Goal: Book appointment/travel/reservation

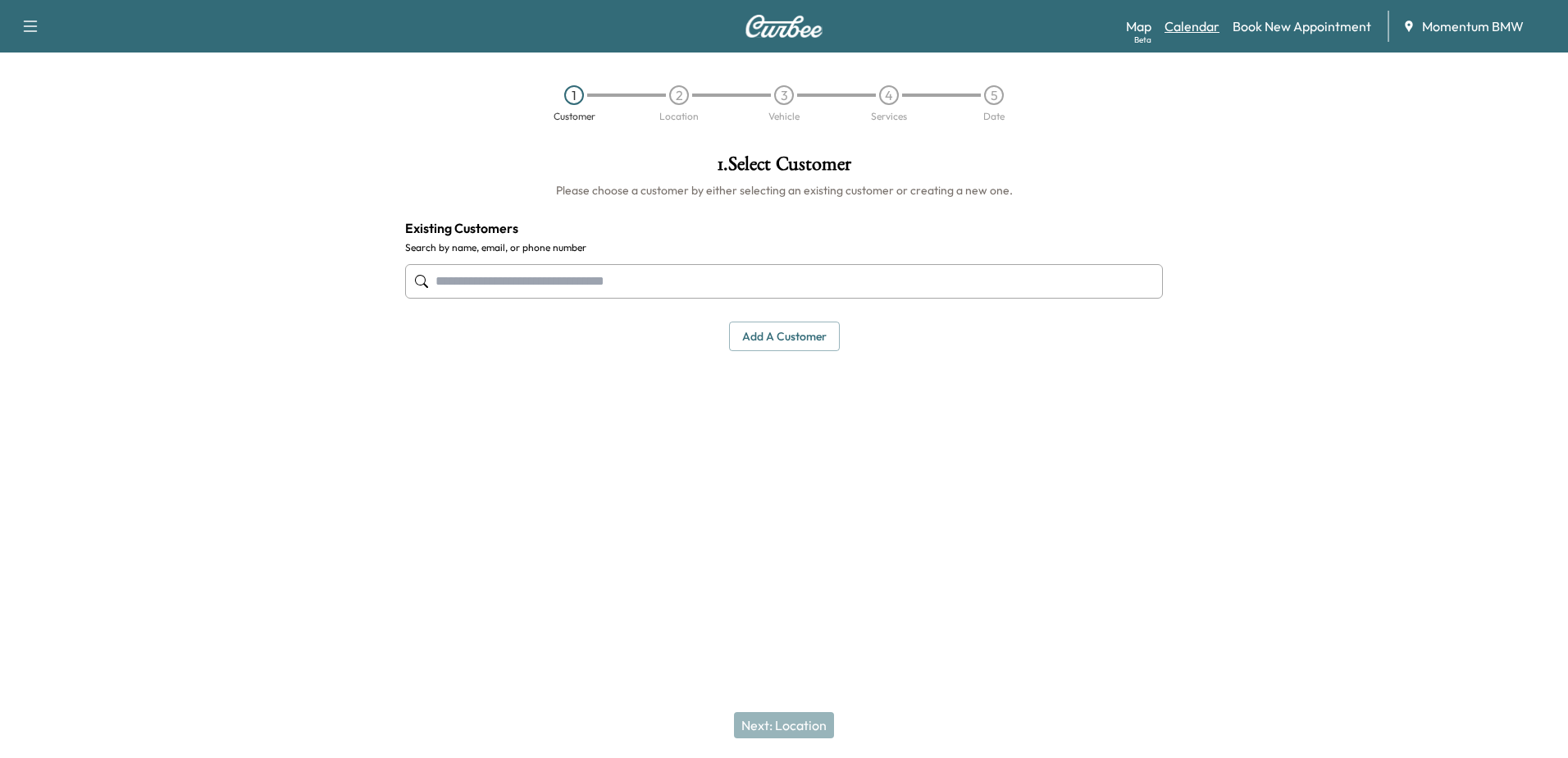
click at [1193, 25] on link "Calendar" at bounding box center [1192, 27] width 55 height 20
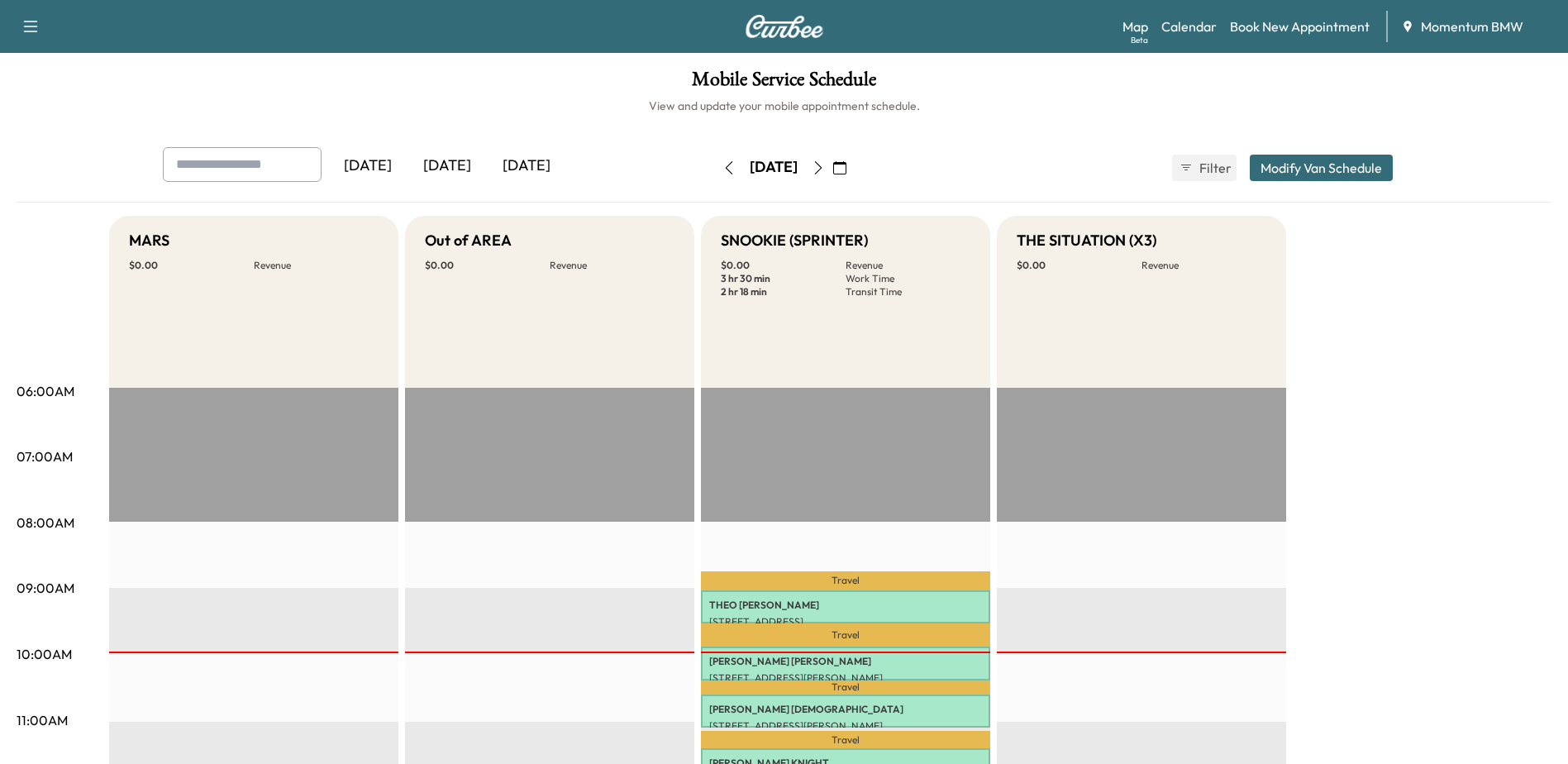
click at [825, 166] on icon "button" at bounding box center [819, 168] width 13 height 13
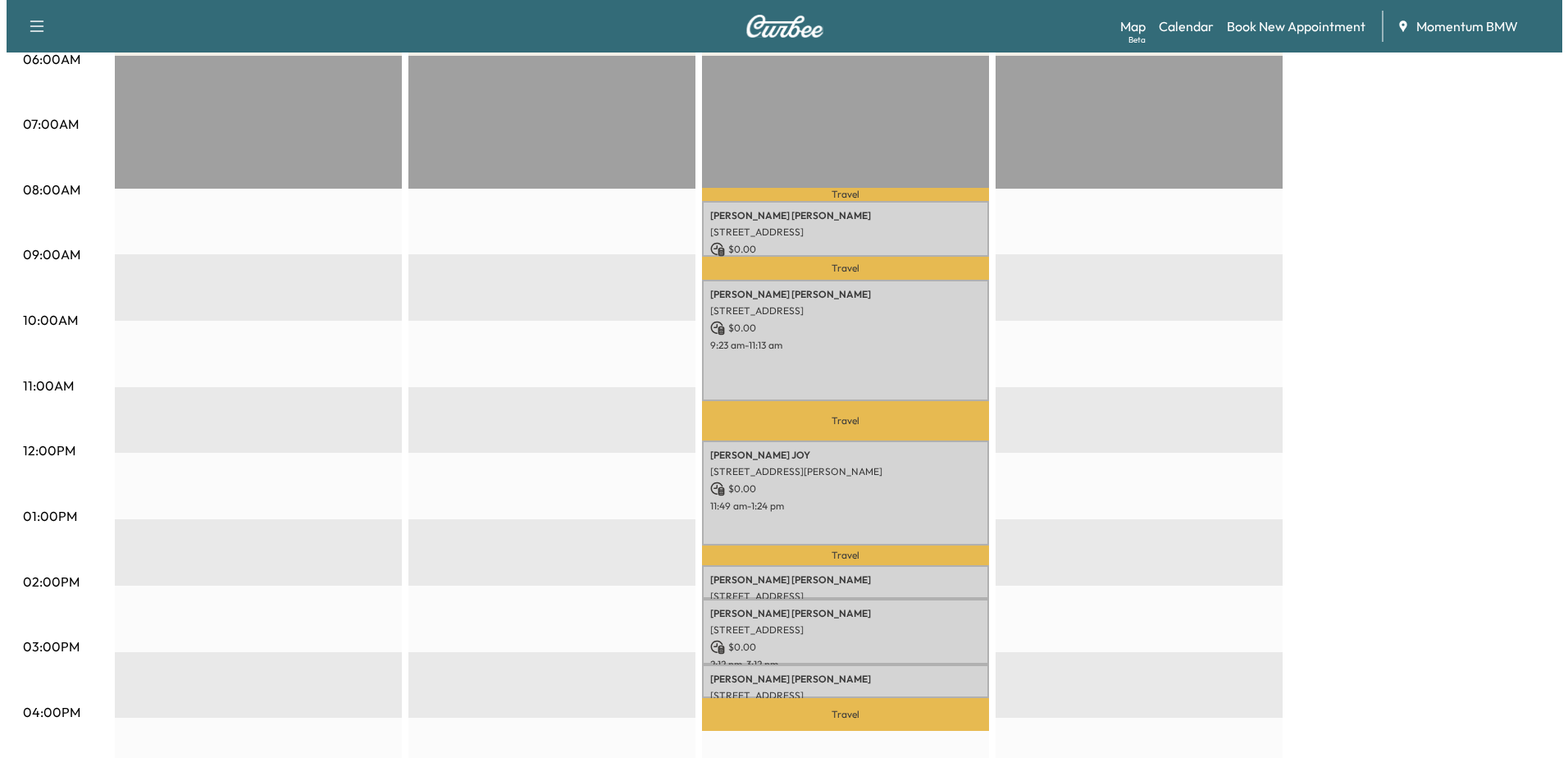
scroll to position [328, 0]
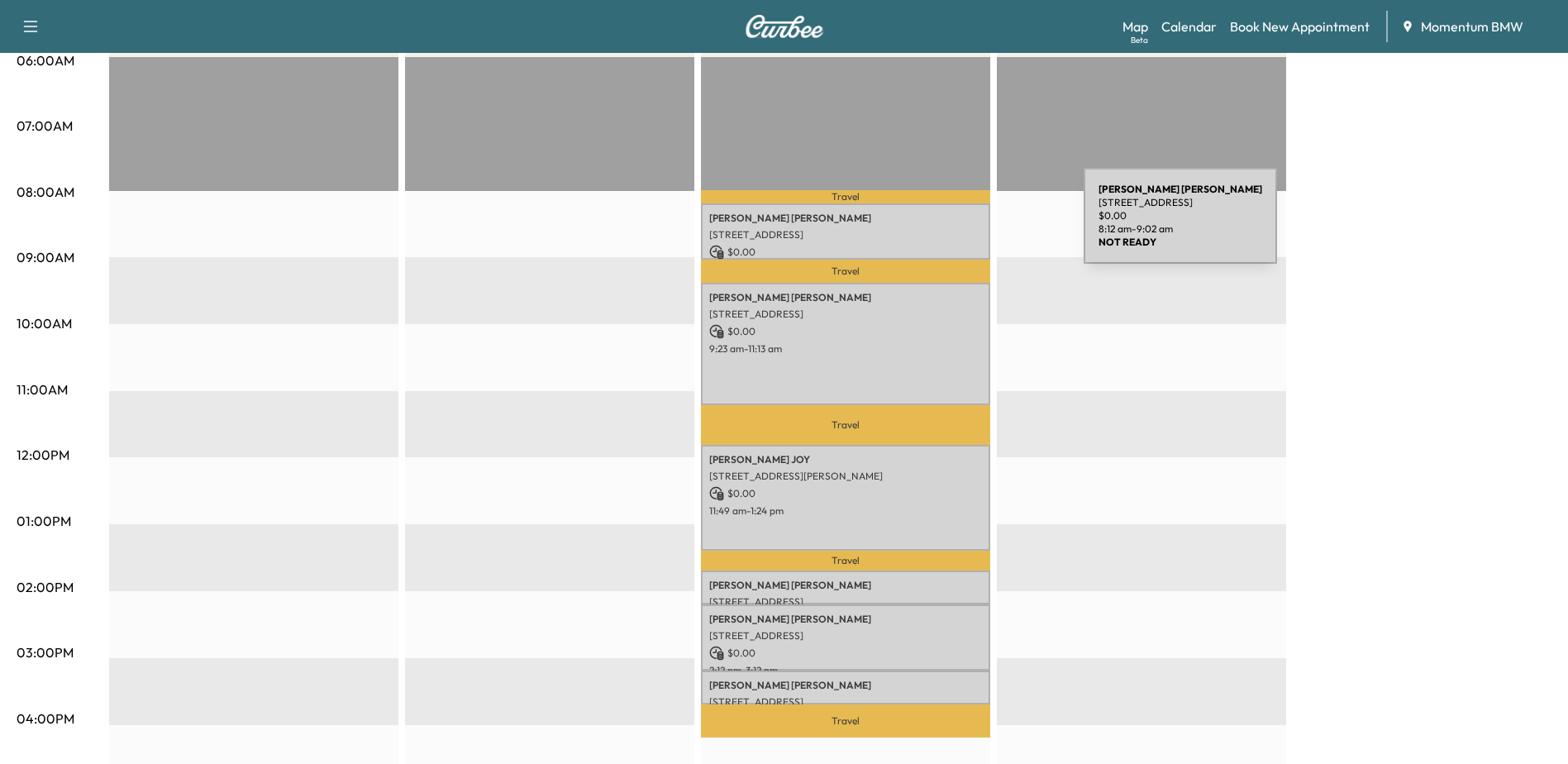
click at [960, 226] on div "[PERSON_NAME] [STREET_ADDRESS] $ 0.00 8:12 am - 9:02 am" at bounding box center [845, 231] width 289 height 56
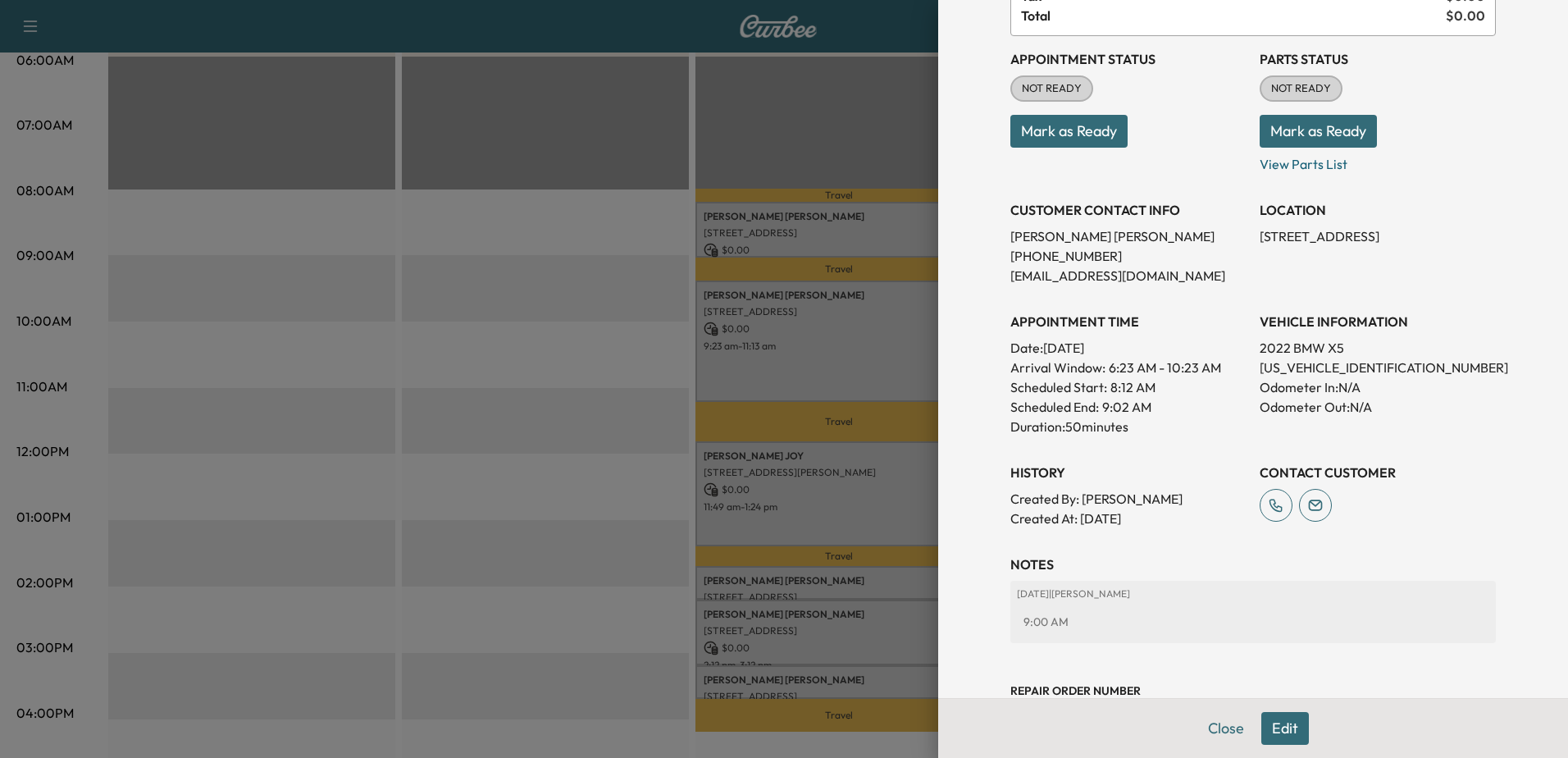
scroll to position [164, 0]
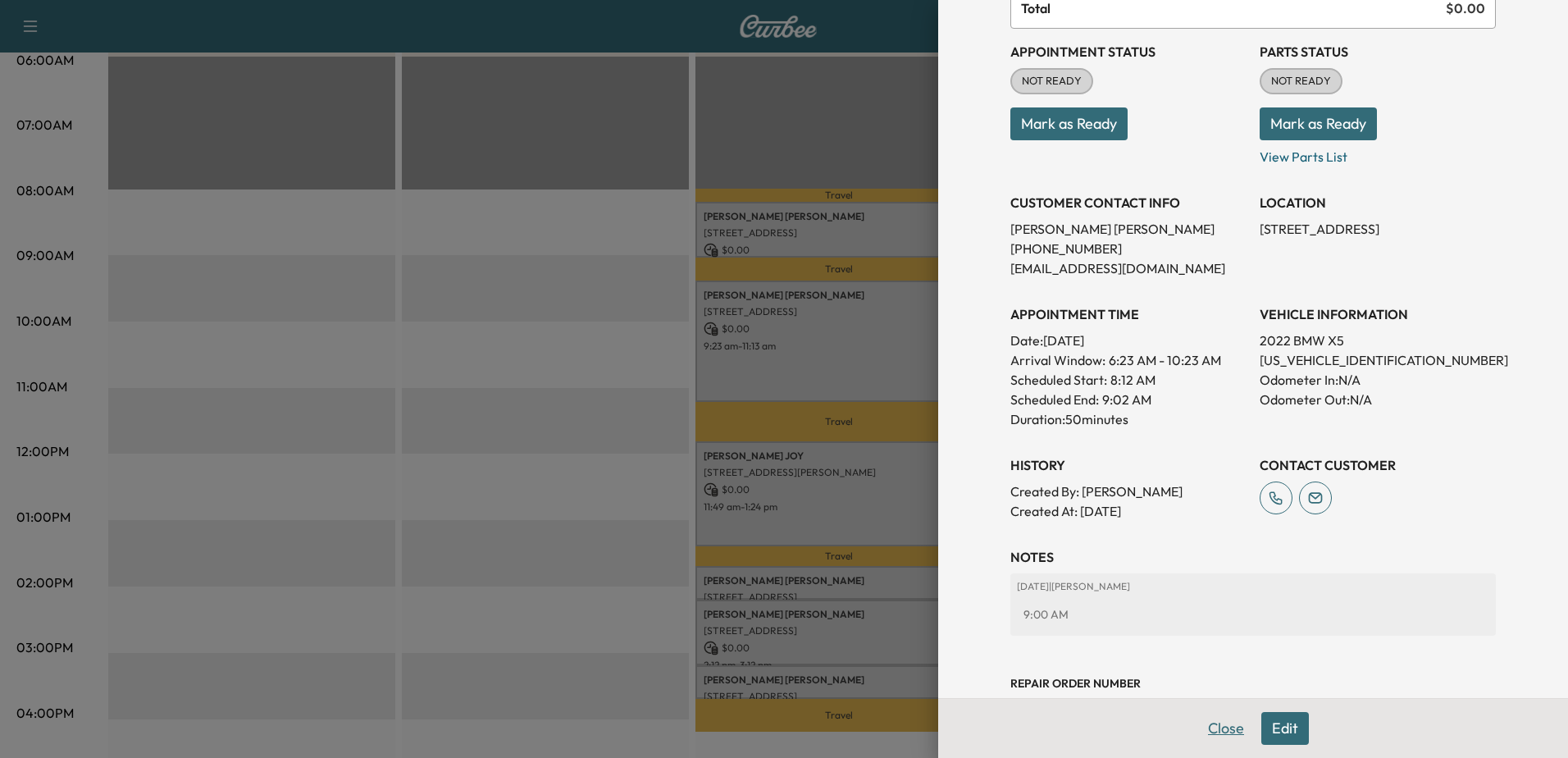
click at [1212, 724] on button "Close" at bounding box center [1226, 728] width 58 height 33
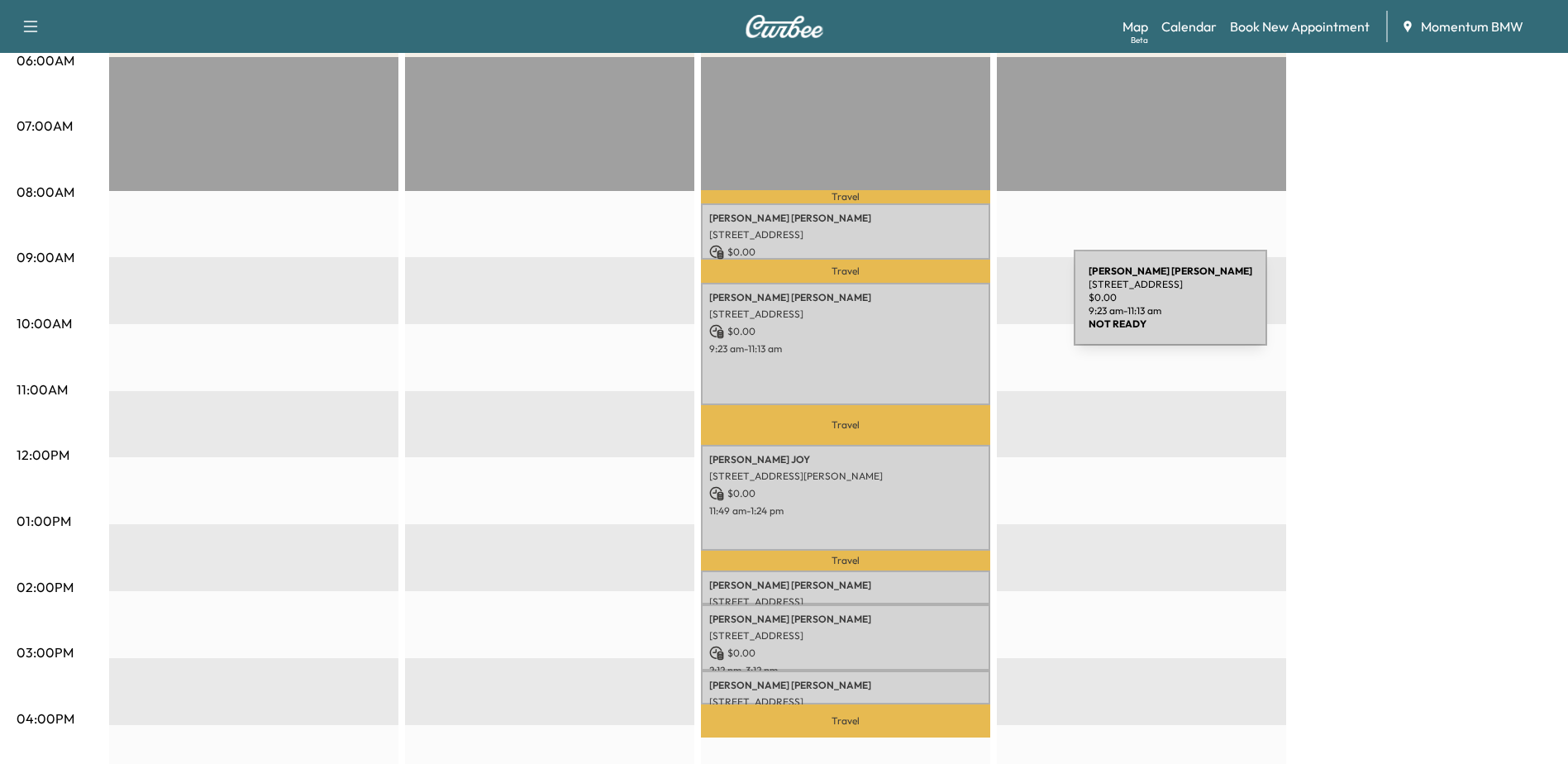
click at [950, 307] on p "[STREET_ADDRESS]" at bounding box center [846, 314] width 273 height 13
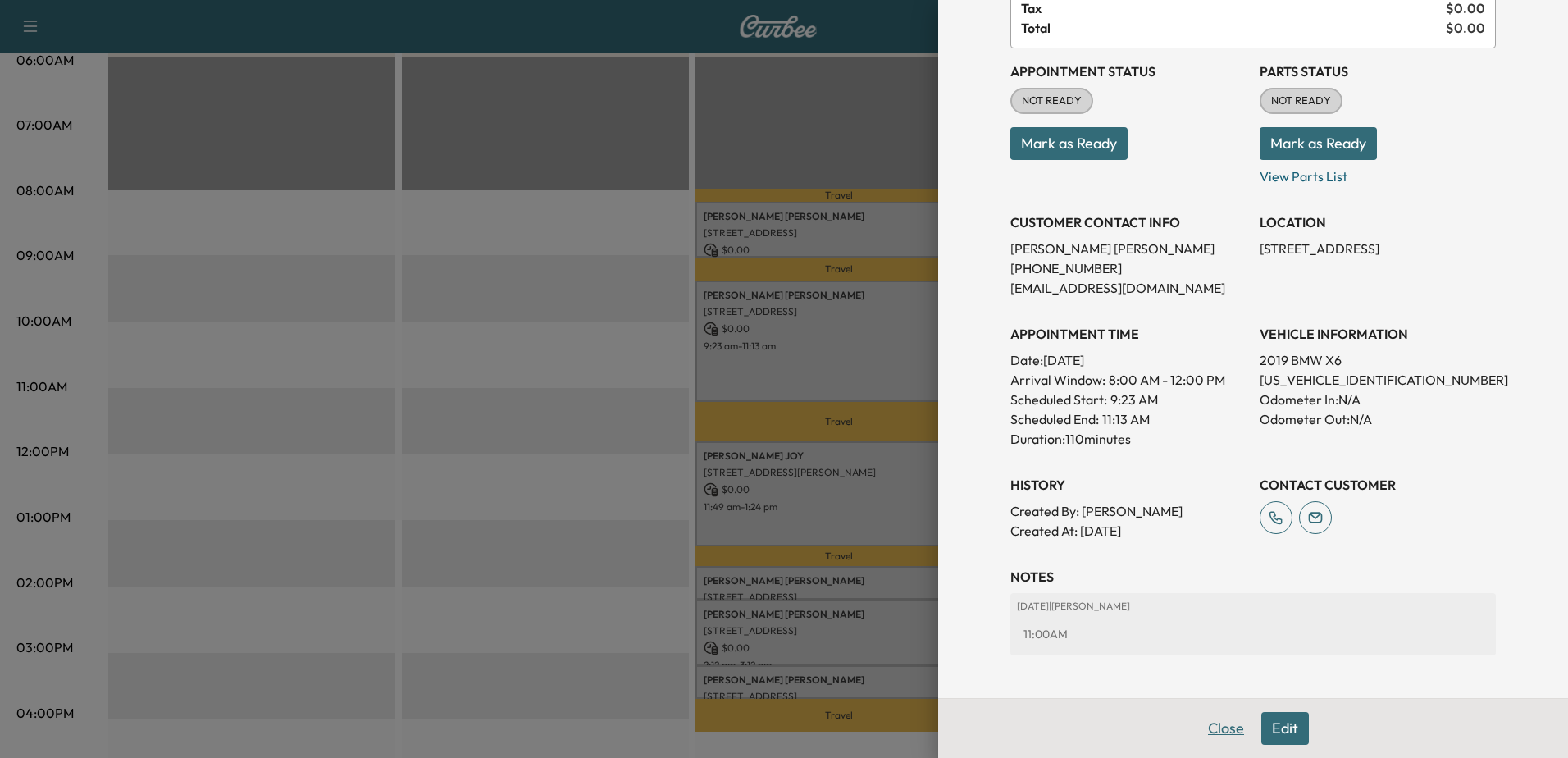
click at [1217, 724] on button "Close" at bounding box center [1226, 728] width 58 height 33
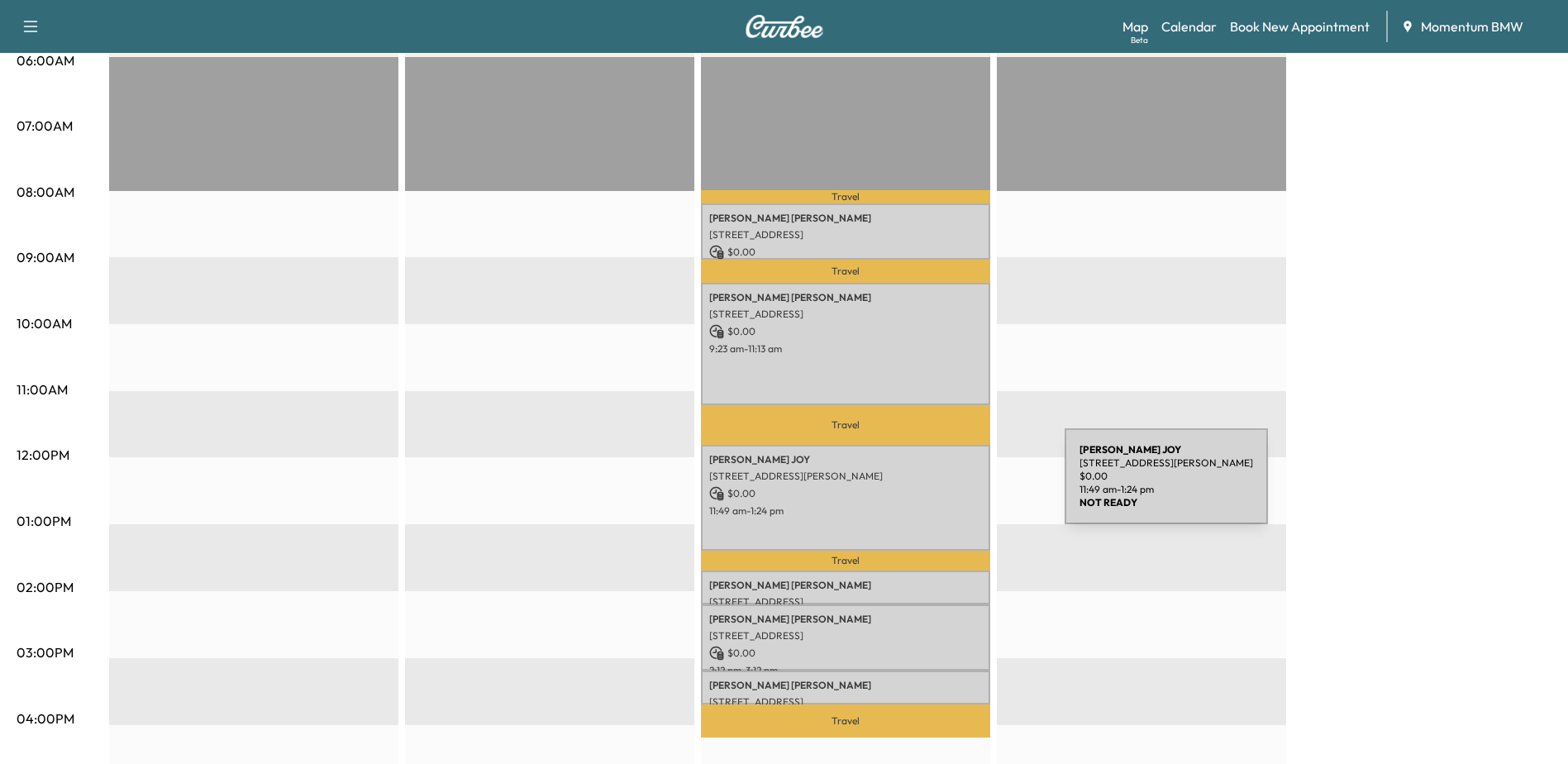
click at [941, 486] on p "$ 0.00" at bounding box center [846, 494] width 273 height 15
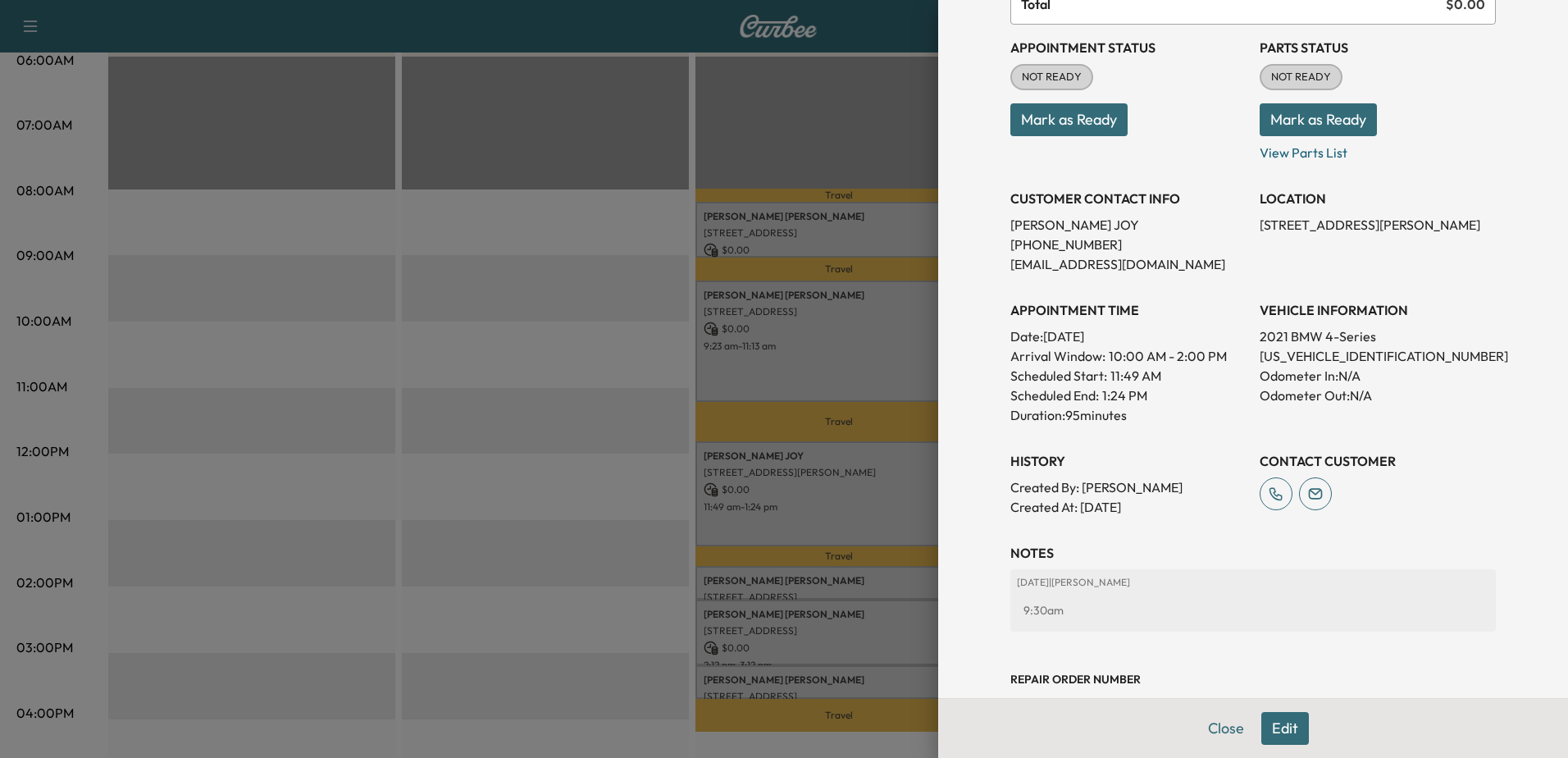
scroll to position [246, 0]
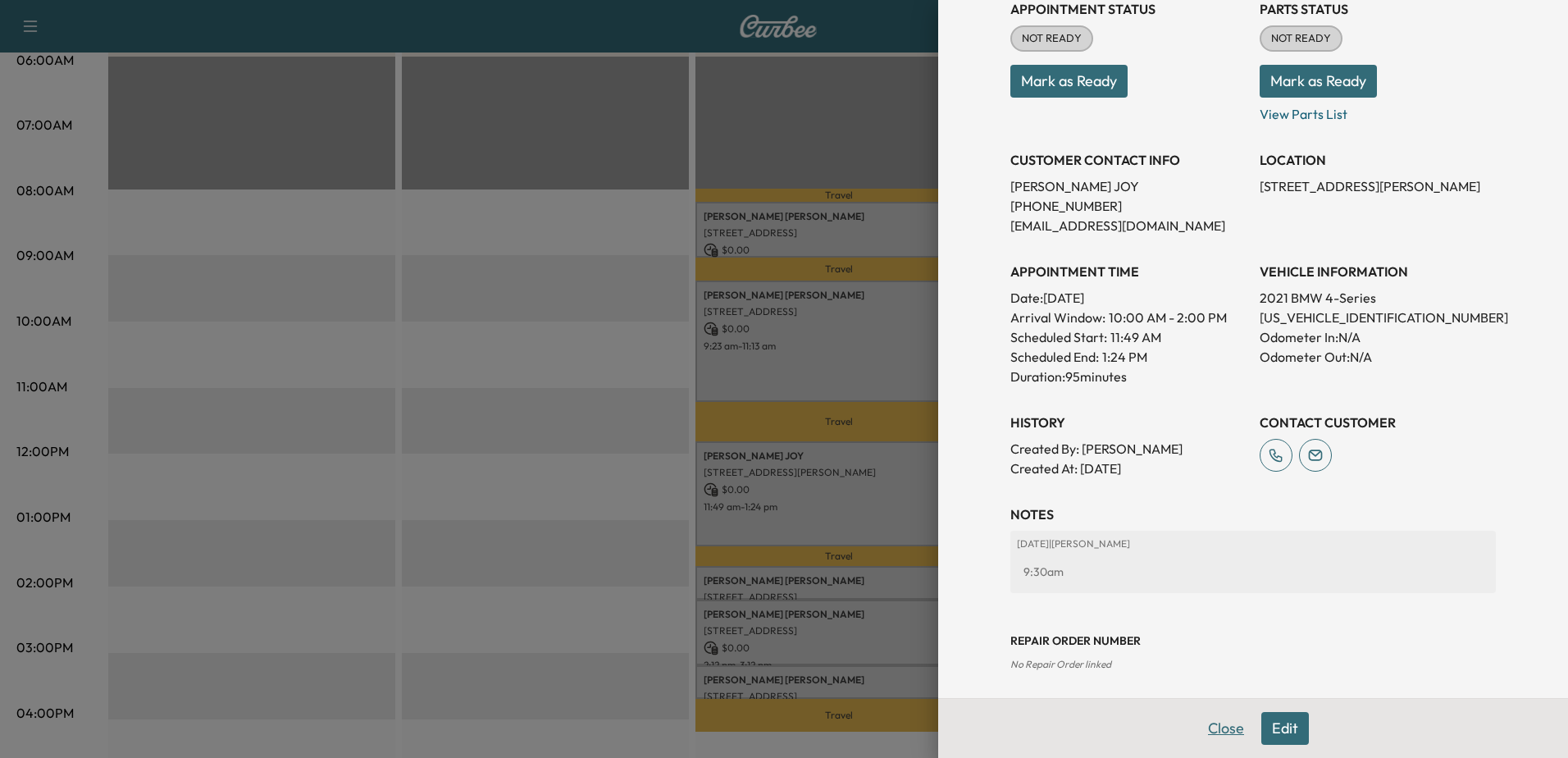
click at [1216, 721] on button "Close" at bounding box center [1226, 728] width 58 height 33
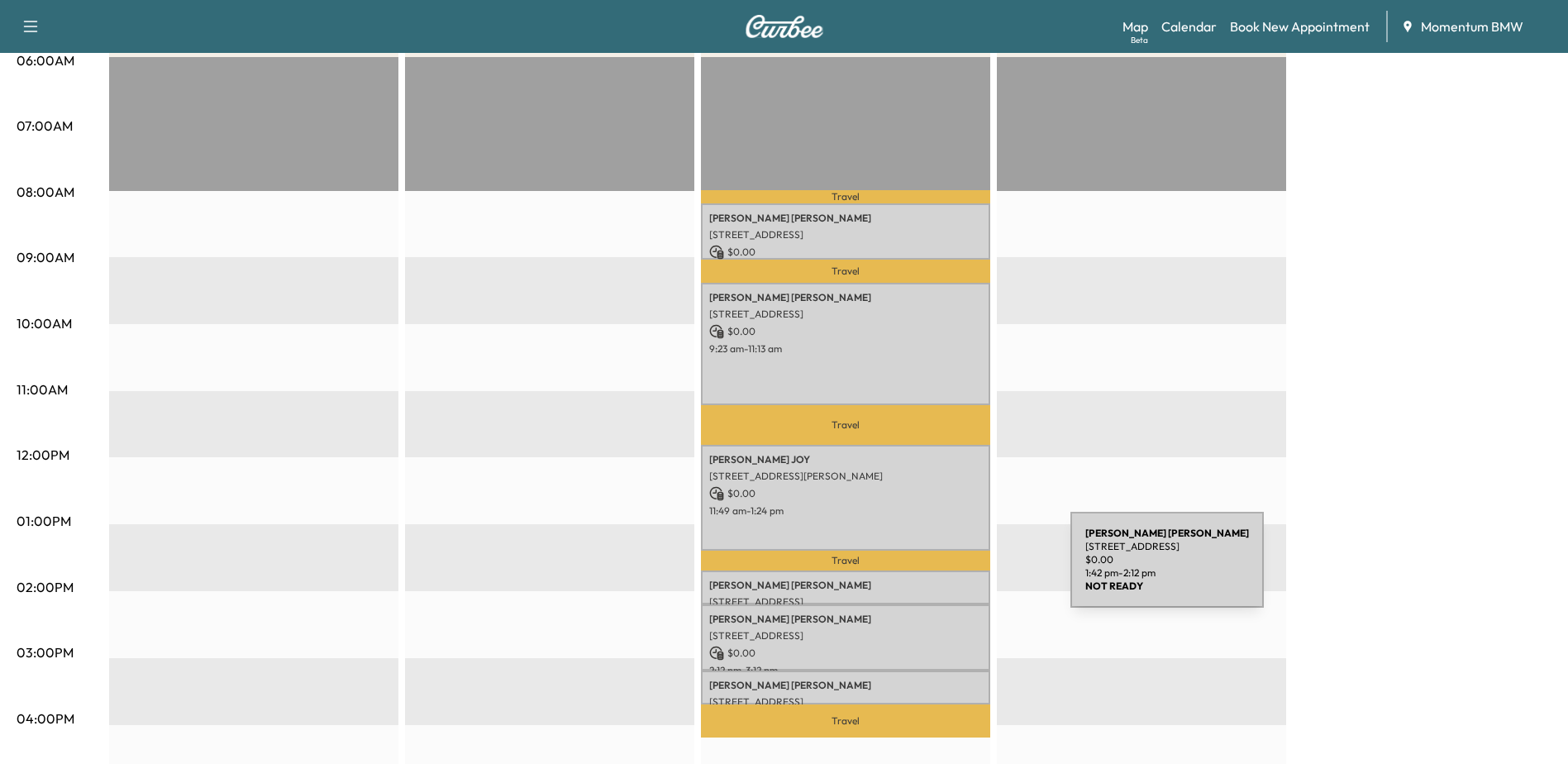
click at [946, 570] on div "[PERSON_NAME] [STREET_ADDRESS][PERSON_NAME] $ 0.00 1:42 pm - 2:12 pm" at bounding box center [845, 586] width 289 height 33
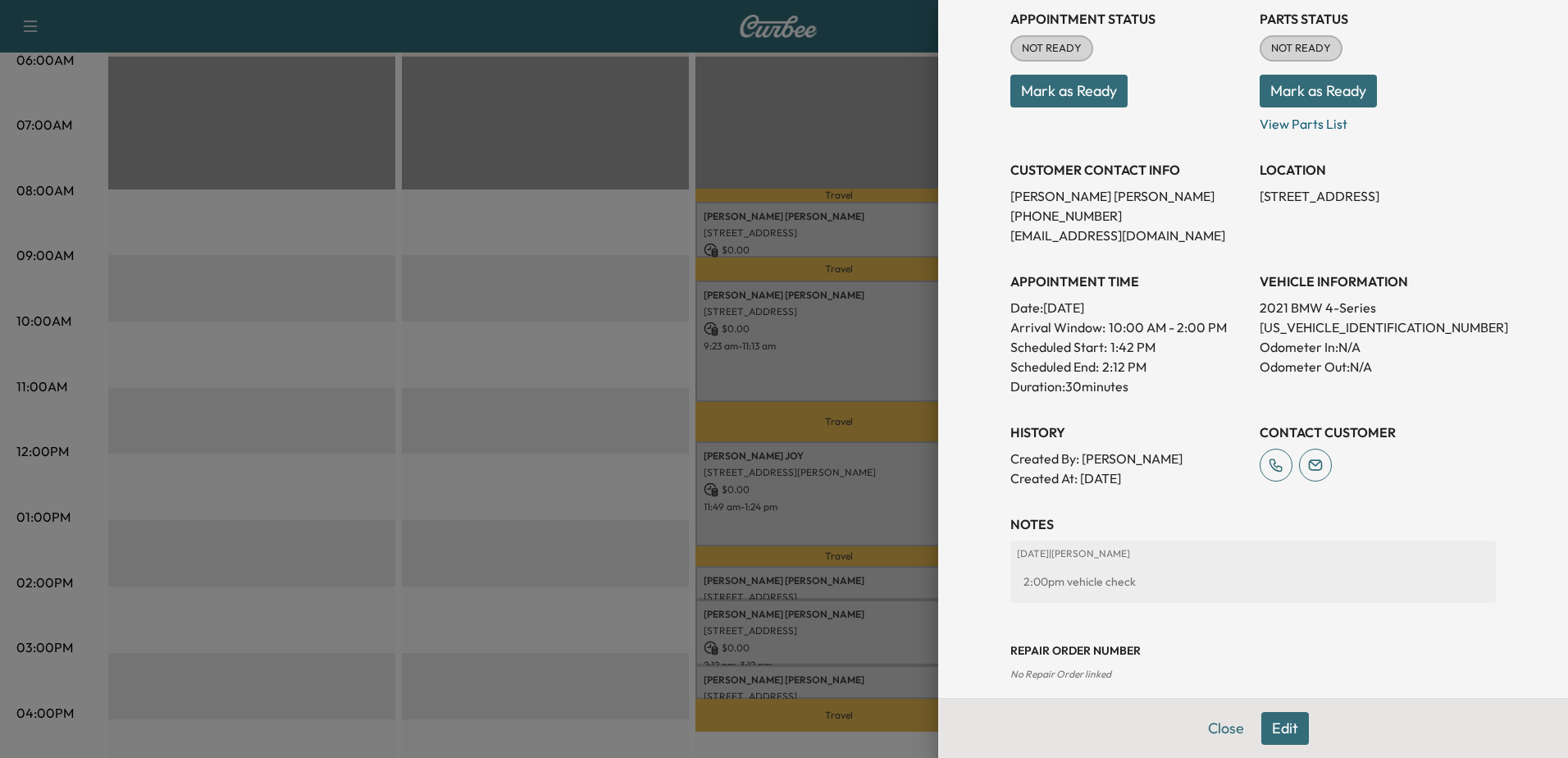
scroll to position [213, 0]
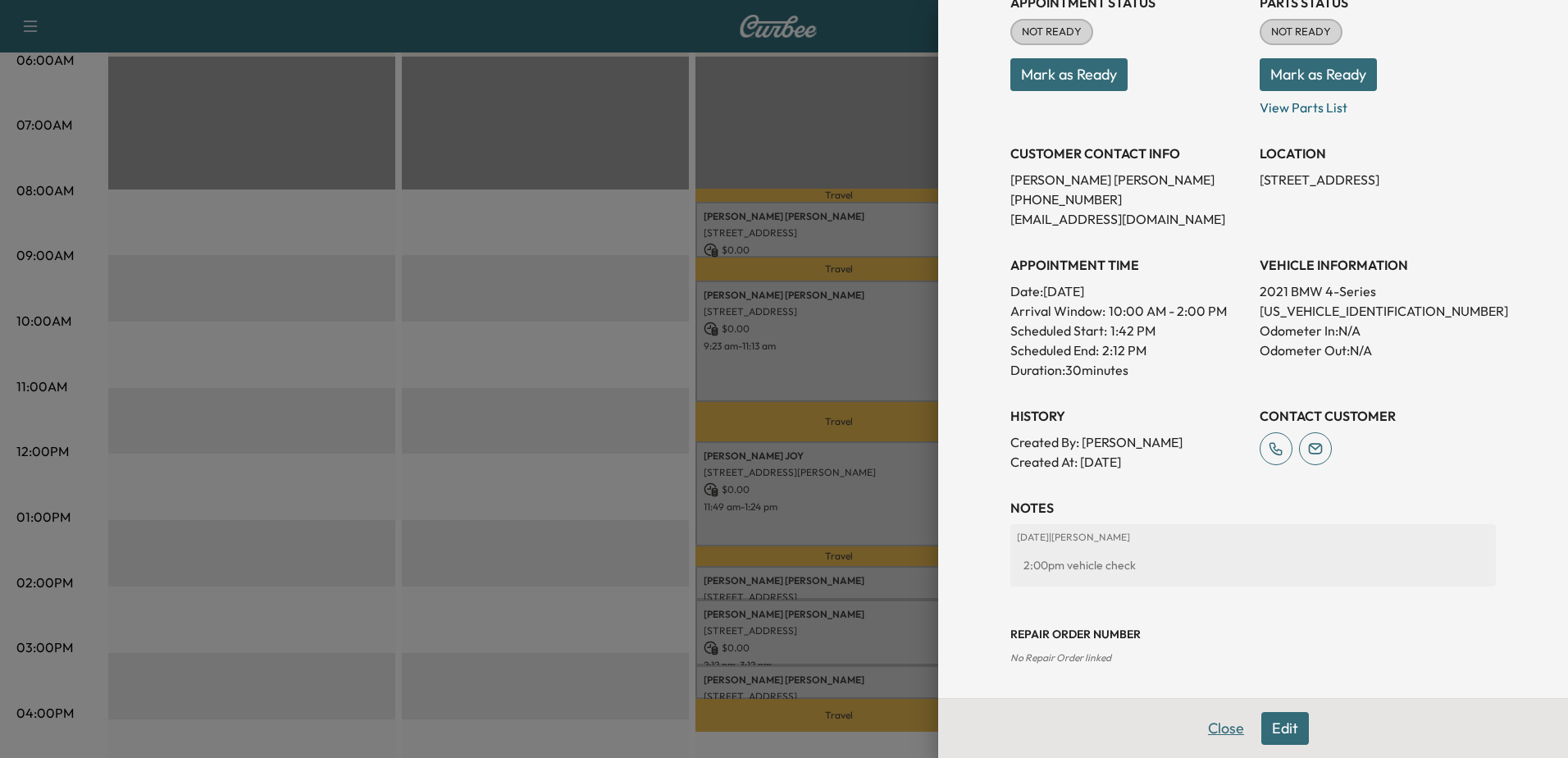
click at [1217, 724] on button "Close" at bounding box center [1226, 728] width 58 height 33
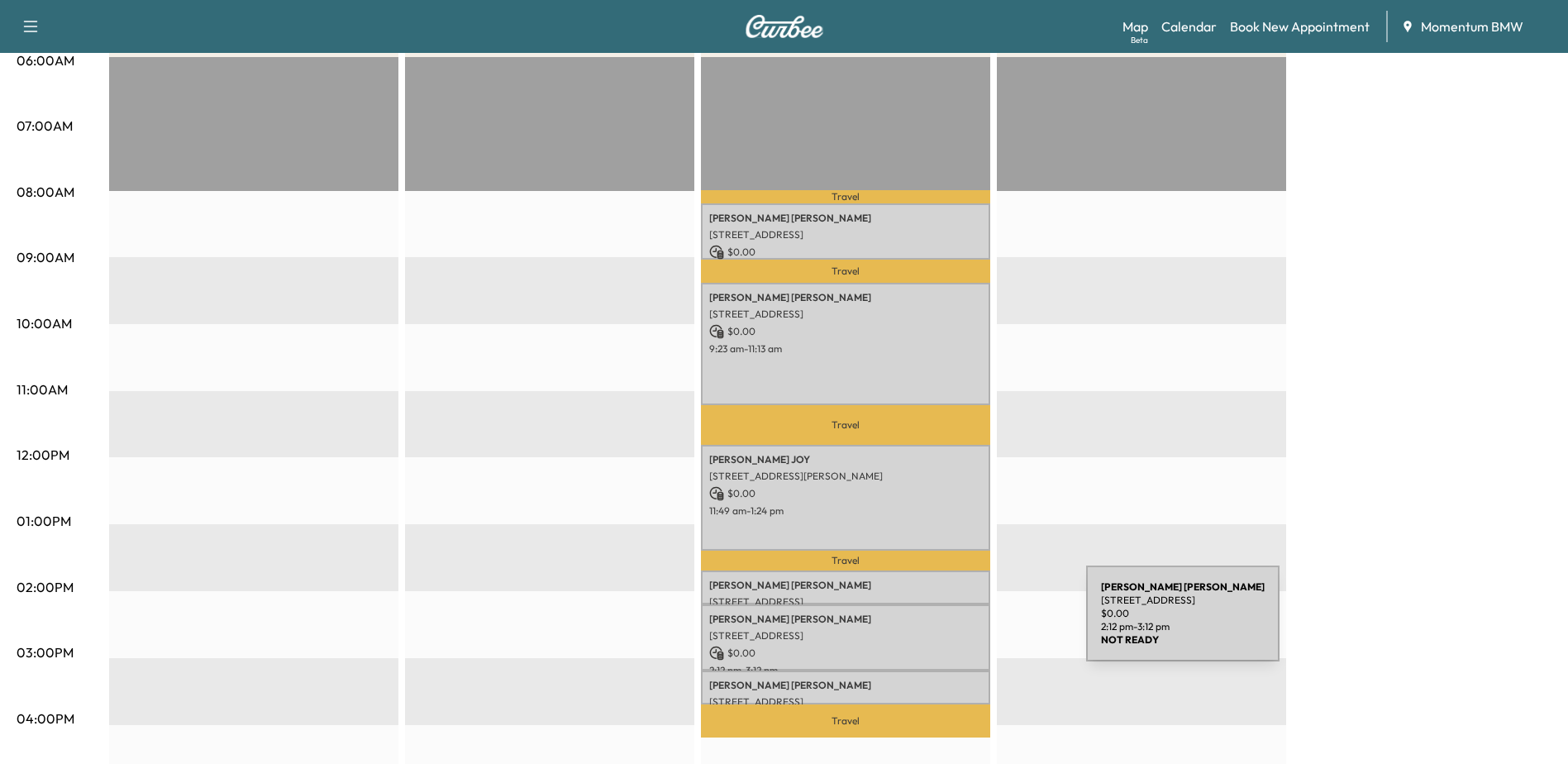
click at [962, 629] on p "[STREET_ADDRESS]" at bounding box center [846, 636] width 273 height 13
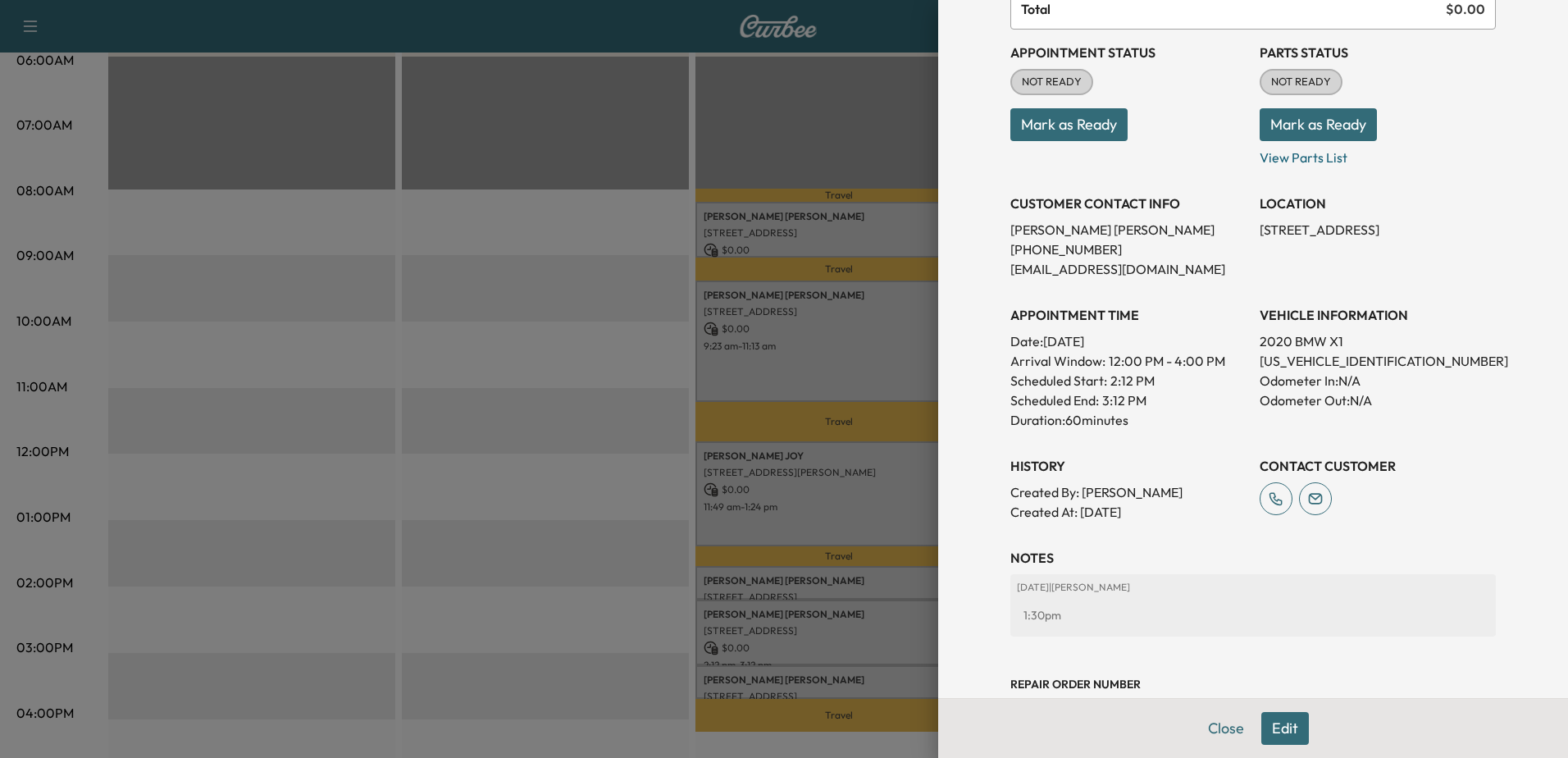
scroll to position [164, 0]
click at [1224, 727] on button "Close" at bounding box center [1226, 728] width 58 height 33
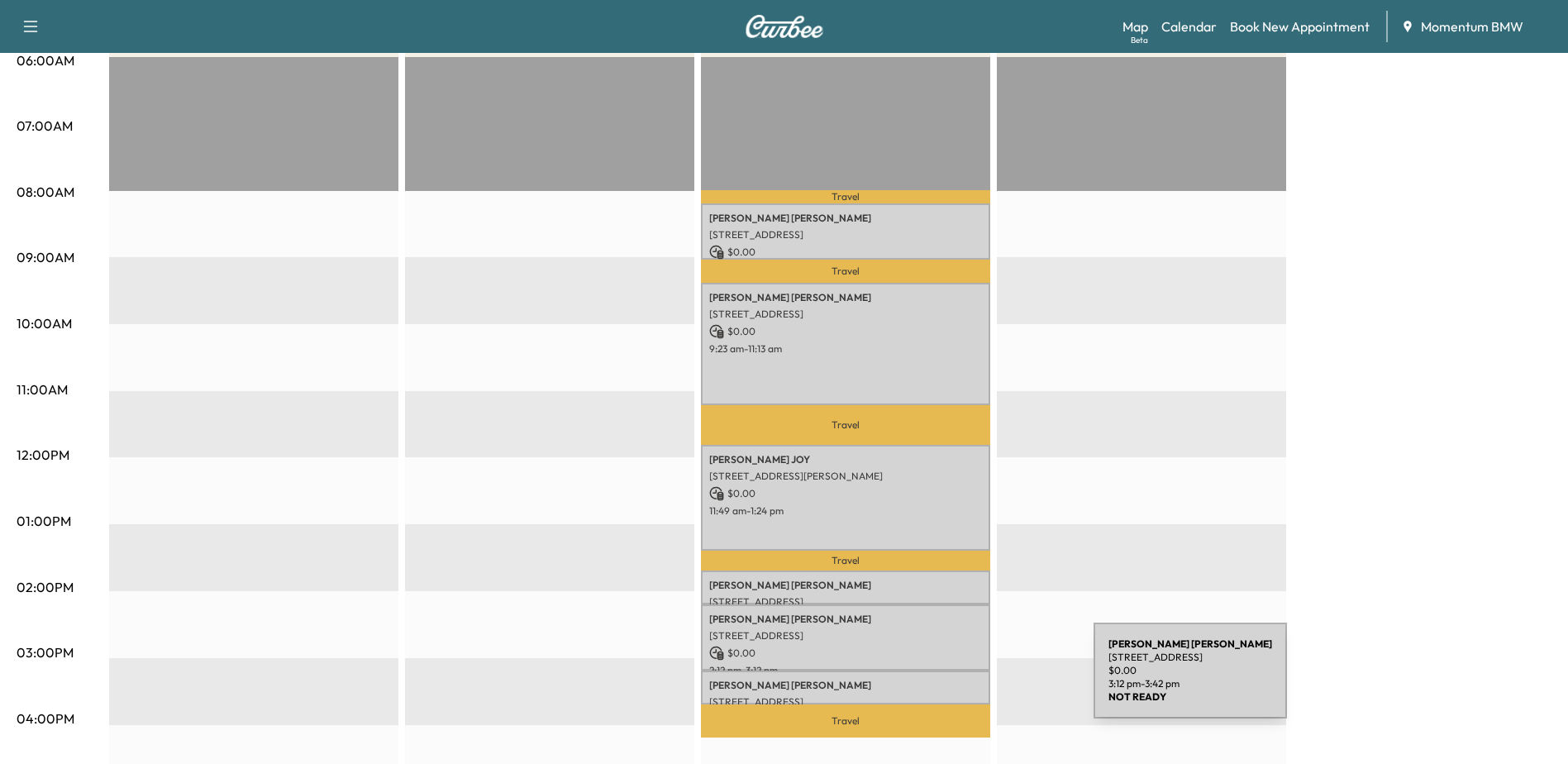
click at [970, 681] on p "[PERSON_NAME]" at bounding box center [846, 686] width 273 height 13
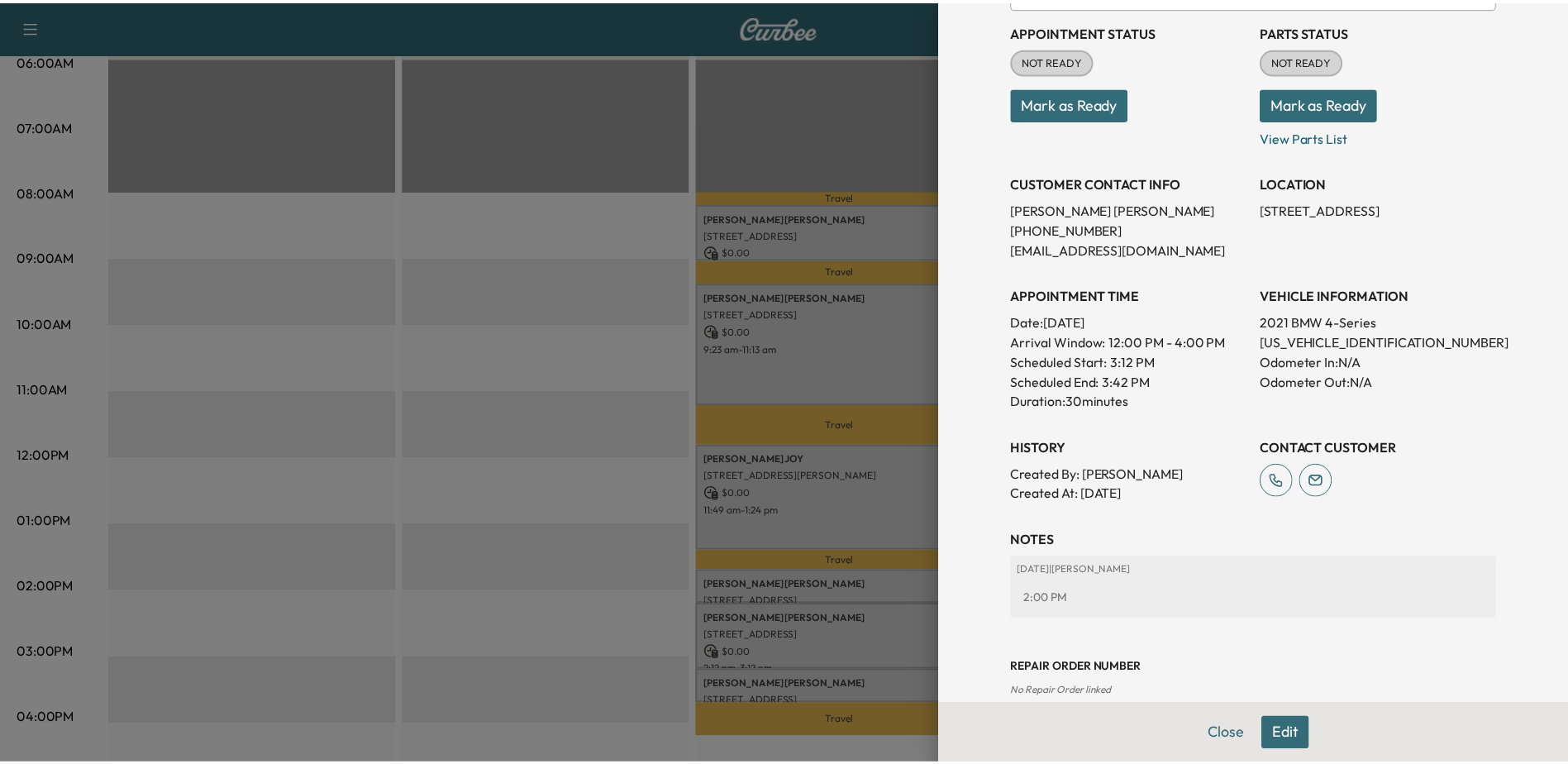
scroll to position [215, 0]
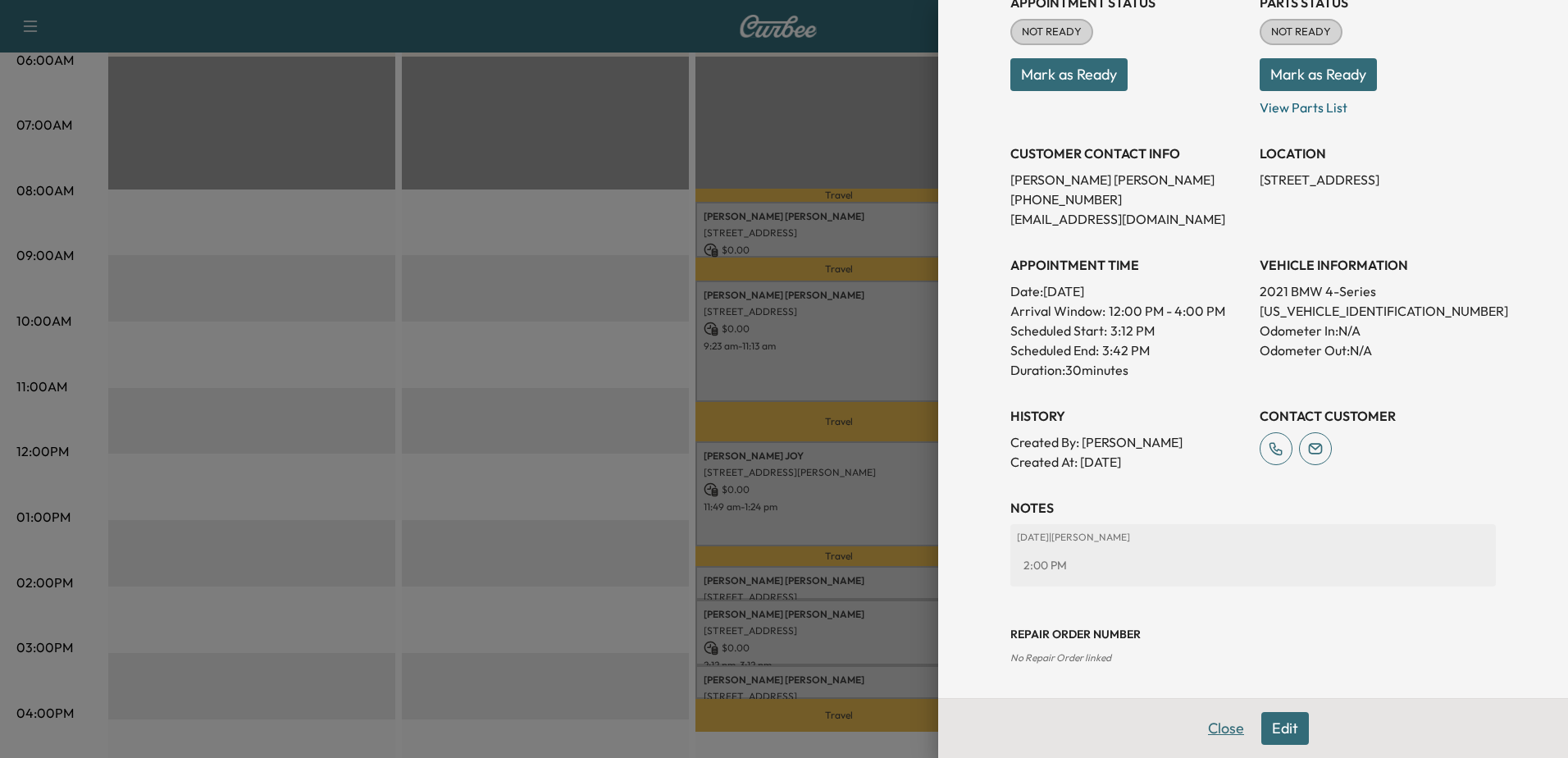
click at [1213, 726] on button "Close" at bounding box center [1226, 728] width 58 height 33
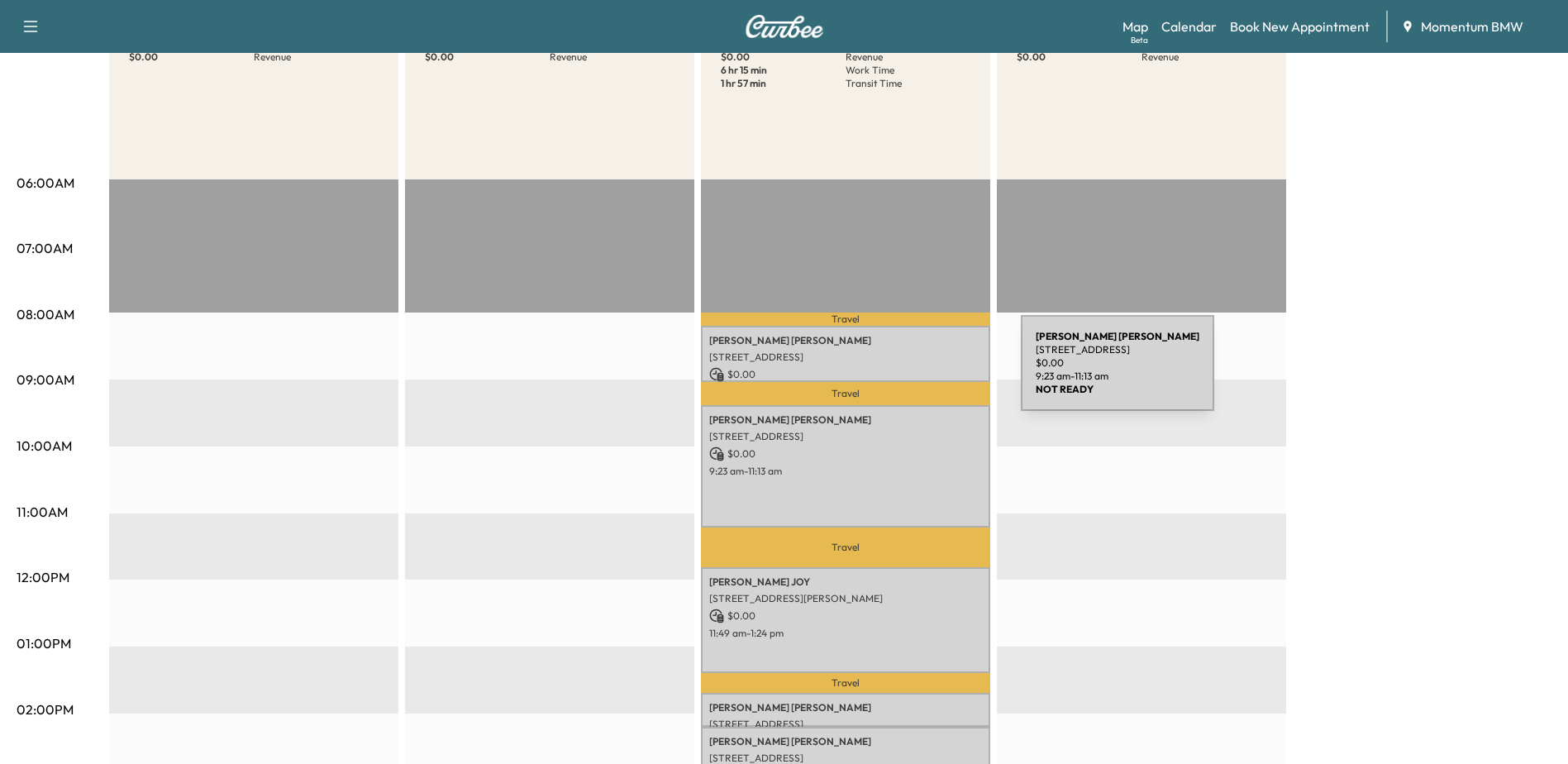
scroll to position [0, 0]
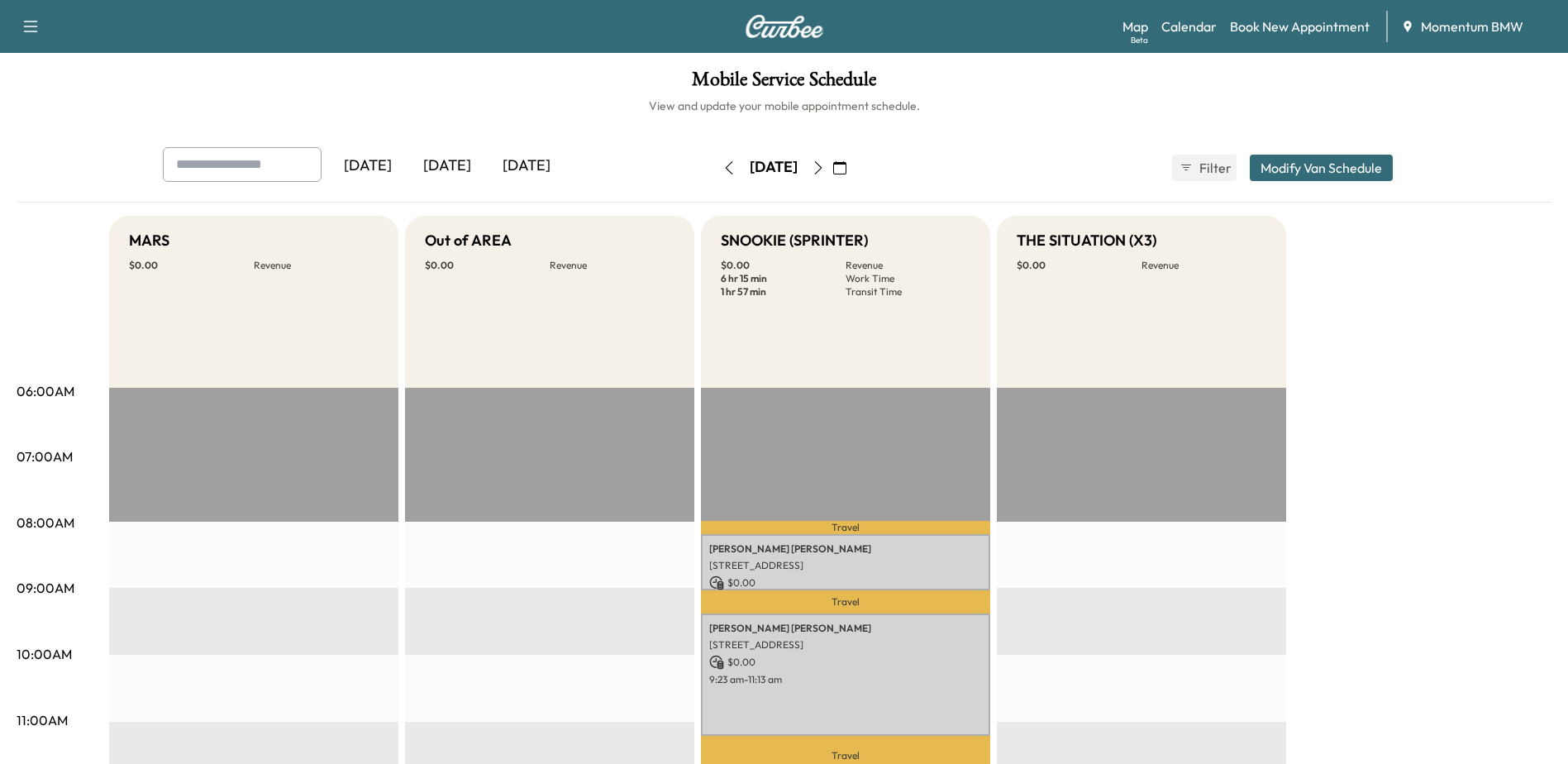
click at [825, 163] on icon "button" at bounding box center [819, 168] width 13 height 13
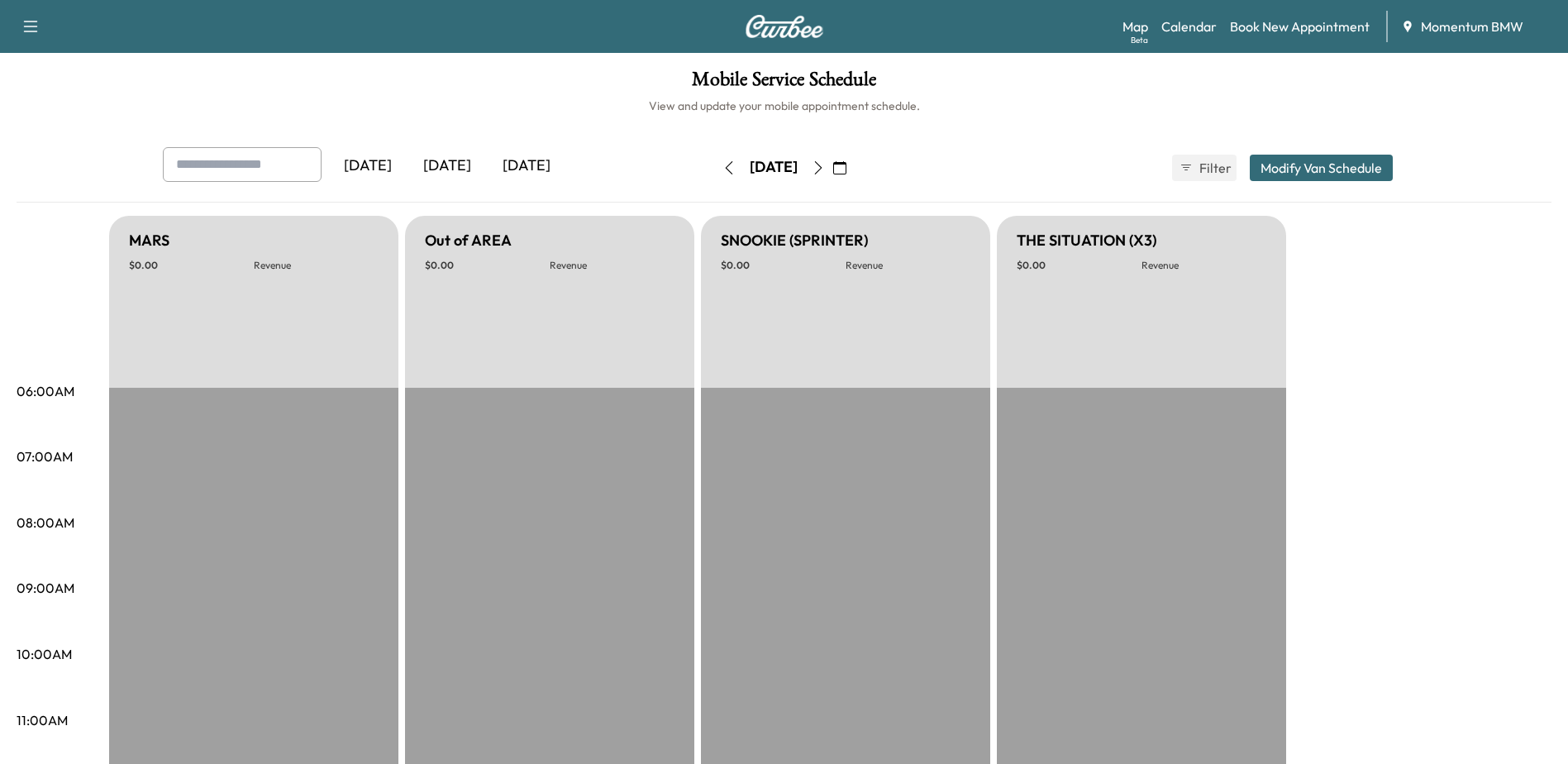
click at [825, 165] on icon "button" at bounding box center [819, 168] width 13 height 13
click at [825, 166] on icon "button" at bounding box center [819, 168] width 13 height 13
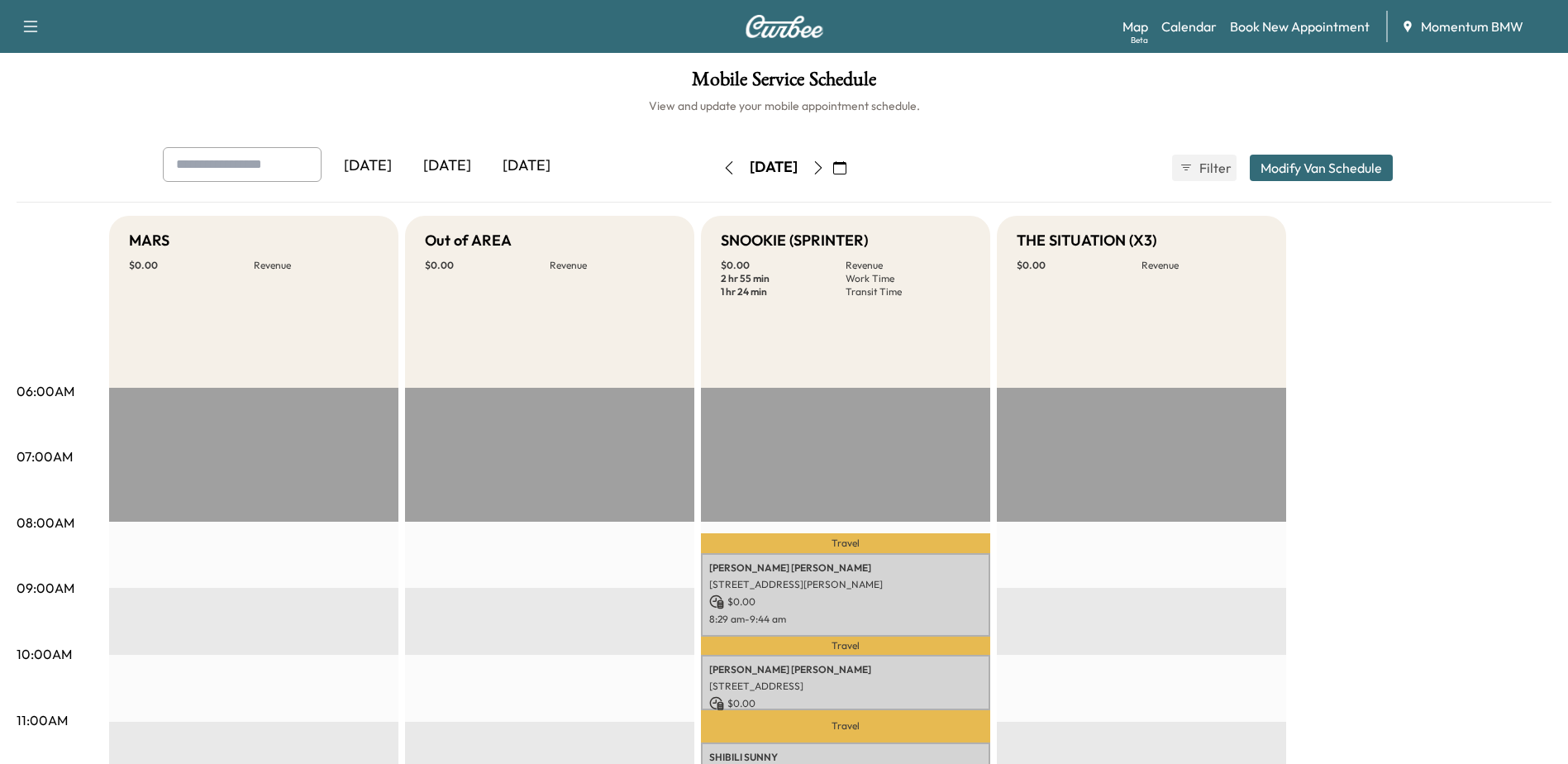
click at [825, 165] on icon "button" at bounding box center [819, 168] width 13 height 13
